Goal: Navigation & Orientation: Find specific page/section

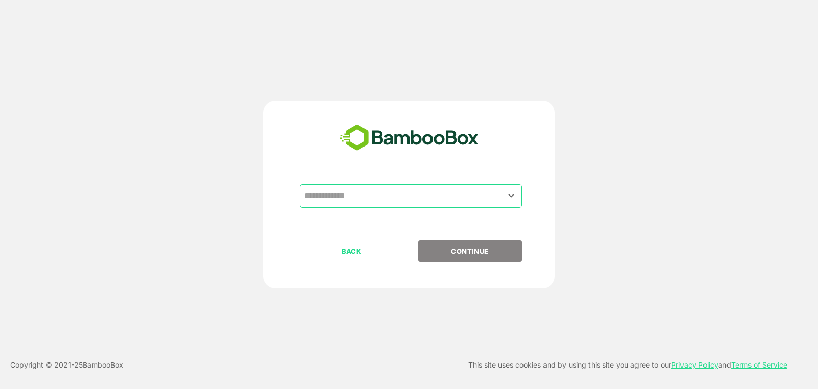
click at [399, 192] on input "text" at bounding box center [411, 196] width 218 height 19
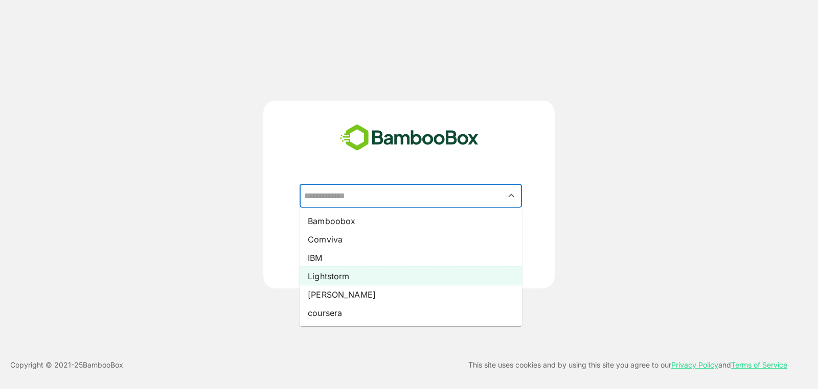
click at [351, 271] on li "Lightstorm" at bounding box center [411, 276] width 222 height 18
type input "**********"
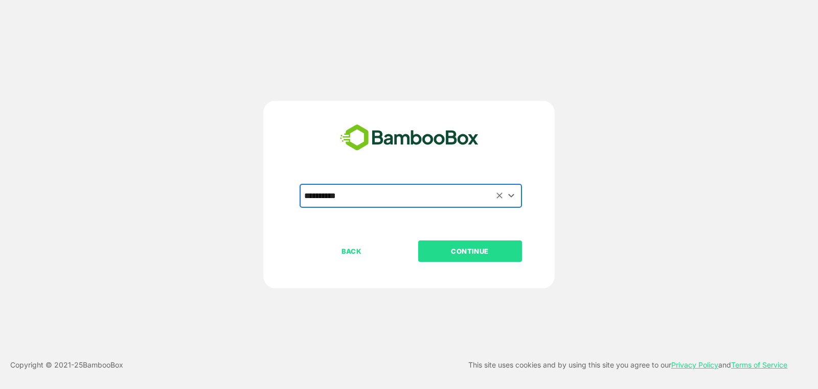
click at [473, 247] on p "CONTINUE" at bounding box center [470, 251] width 102 height 11
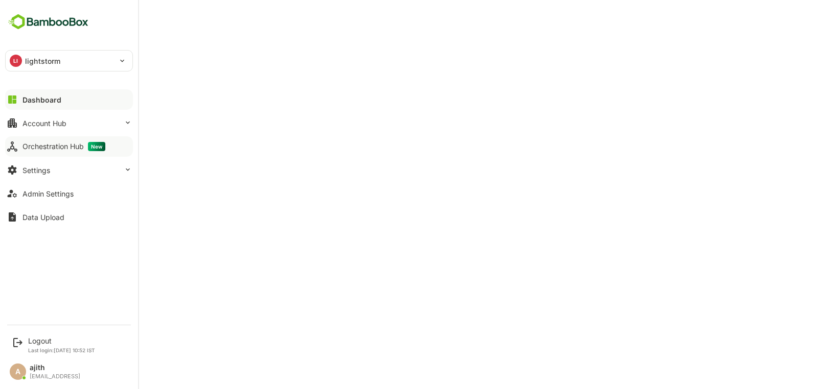
click at [71, 143] on div "Orchestration Hub New" at bounding box center [63, 146] width 83 height 9
click at [52, 97] on div "Dashboard" at bounding box center [40, 100] width 37 height 9
click at [36, 125] on div "Account Hub" at bounding box center [44, 123] width 44 height 9
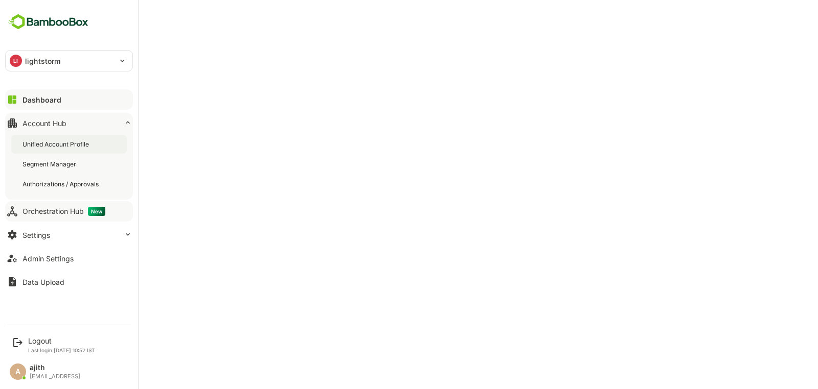
click at [63, 142] on div "Unified Account Profile" at bounding box center [56, 144] width 68 height 9
click at [17, 105] on button "Dashboard" at bounding box center [69, 99] width 128 height 20
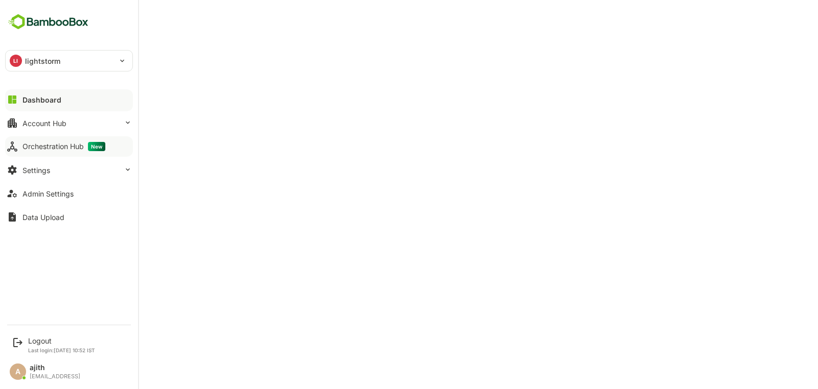
click at [73, 144] on div "Orchestration Hub New" at bounding box center [63, 146] width 83 height 9
click at [35, 123] on div "Account Hub" at bounding box center [44, 123] width 44 height 9
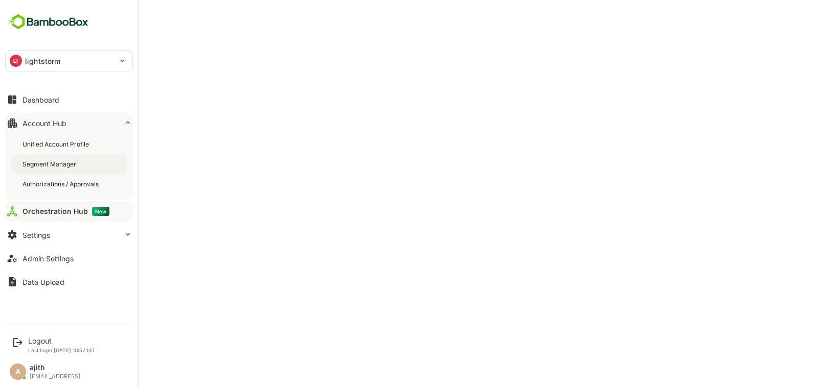
click at [88, 173] on div "Segment Manager" at bounding box center [69, 164] width 116 height 19
click at [22, 102] on div "Dashboard" at bounding box center [40, 100] width 37 height 9
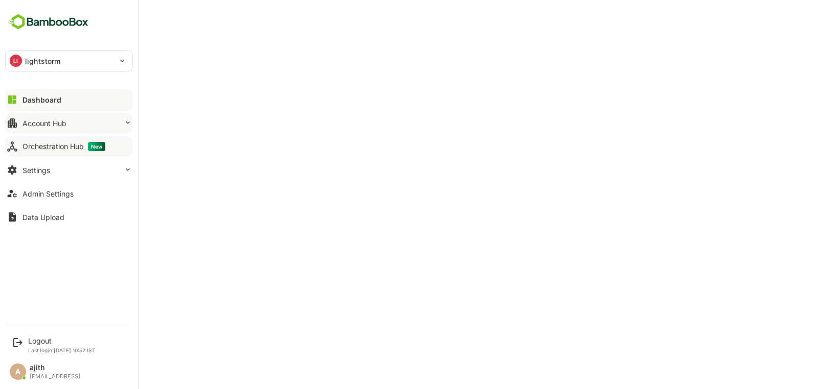
click at [104, 124] on button "Account Hub" at bounding box center [69, 123] width 128 height 20
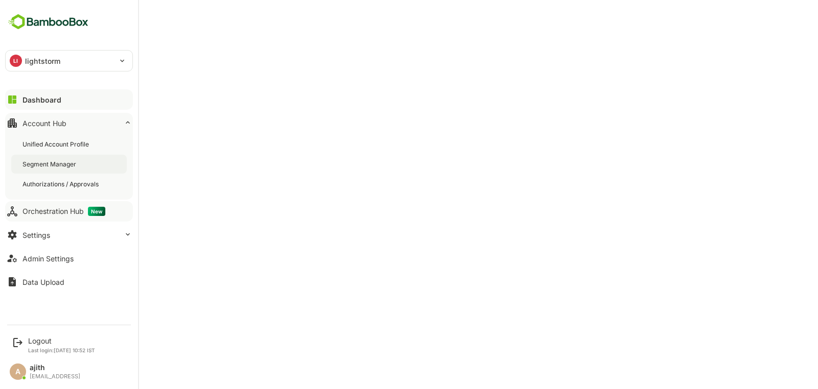
click at [84, 158] on div "Segment Manager" at bounding box center [69, 164] width 116 height 19
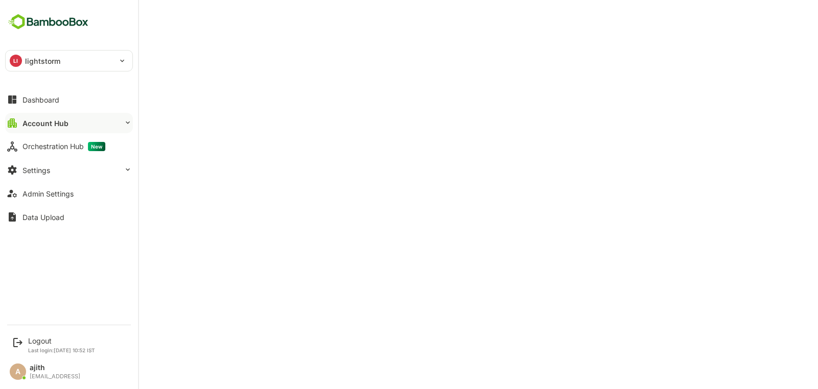
click at [47, 117] on button "Account Hub" at bounding box center [69, 123] width 128 height 20
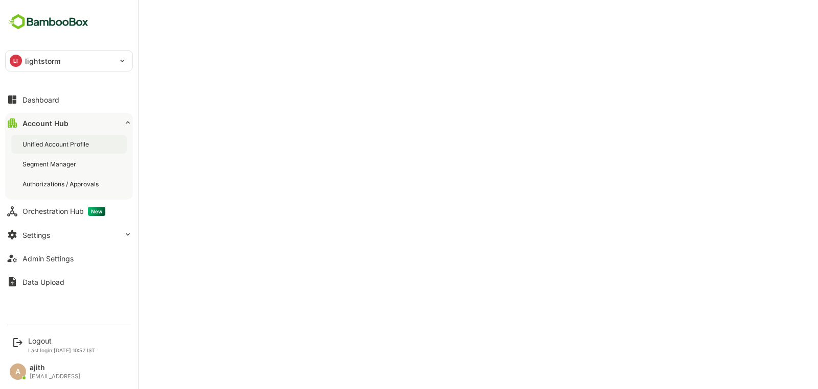
click at [57, 142] on div "Unified Account Profile" at bounding box center [56, 144] width 68 height 9
click at [21, 100] on button "Dashboard" at bounding box center [69, 99] width 128 height 20
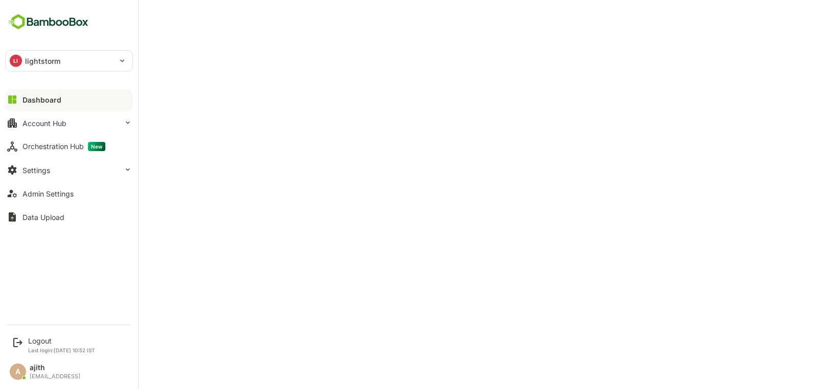
click at [19, 94] on button "Dashboard" at bounding box center [69, 99] width 128 height 20
click at [14, 132] on button "Account Hub" at bounding box center [69, 123] width 128 height 20
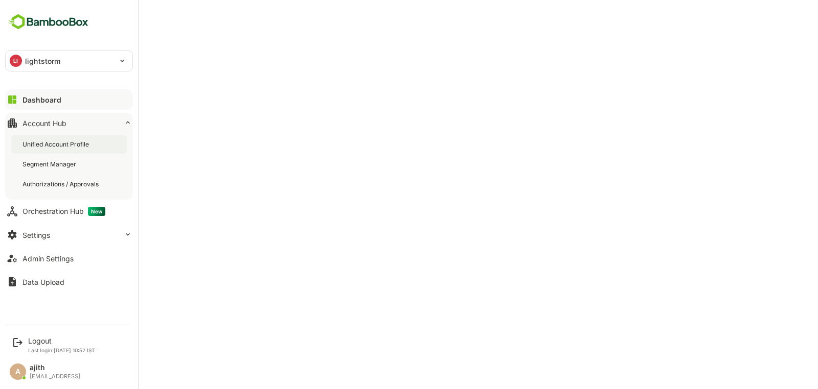
click at [39, 147] on div "Unified Account Profile" at bounding box center [56, 144] width 68 height 9
click at [57, 344] on div "Logout" at bounding box center [61, 341] width 67 height 9
